Goal: Use online tool/utility: Utilize a website feature to perform a specific function

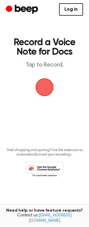
click at [43, 87] on span "button" at bounding box center [44, 87] width 17 height 17
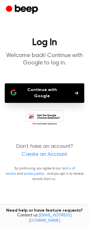
click at [49, 91] on button "Continue with Google" at bounding box center [44, 93] width 79 height 20
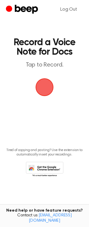
click at [46, 88] on span "button" at bounding box center [44, 87] width 17 height 17
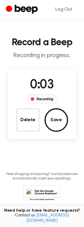
scroll to position [10, 0]
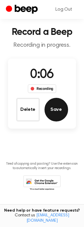
click at [58, 107] on button "Save" at bounding box center [57, 110] width 24 height 24
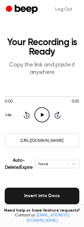
click at [43, 112] on icon "Play Audio" at bounding box center [42, 114] width 15 height 15
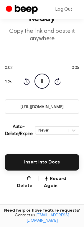
scroll to position [59, 0]
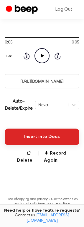
click at [62, 136] on button "Insert into Docs" at bounding box center [42, 137] width 75 height 17
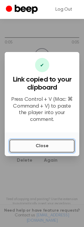
click at [56, 146] on button "Close" at bounding box center [41, 146] width 65 height 13
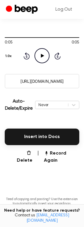
scroll to position [0, 0]
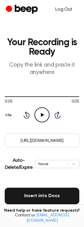
click at [69, 5] on link "Log Out" at bounding box center [64, 9] width 29 height 14
